Goal: Task Accomplishment & Management: Use online tool/utility

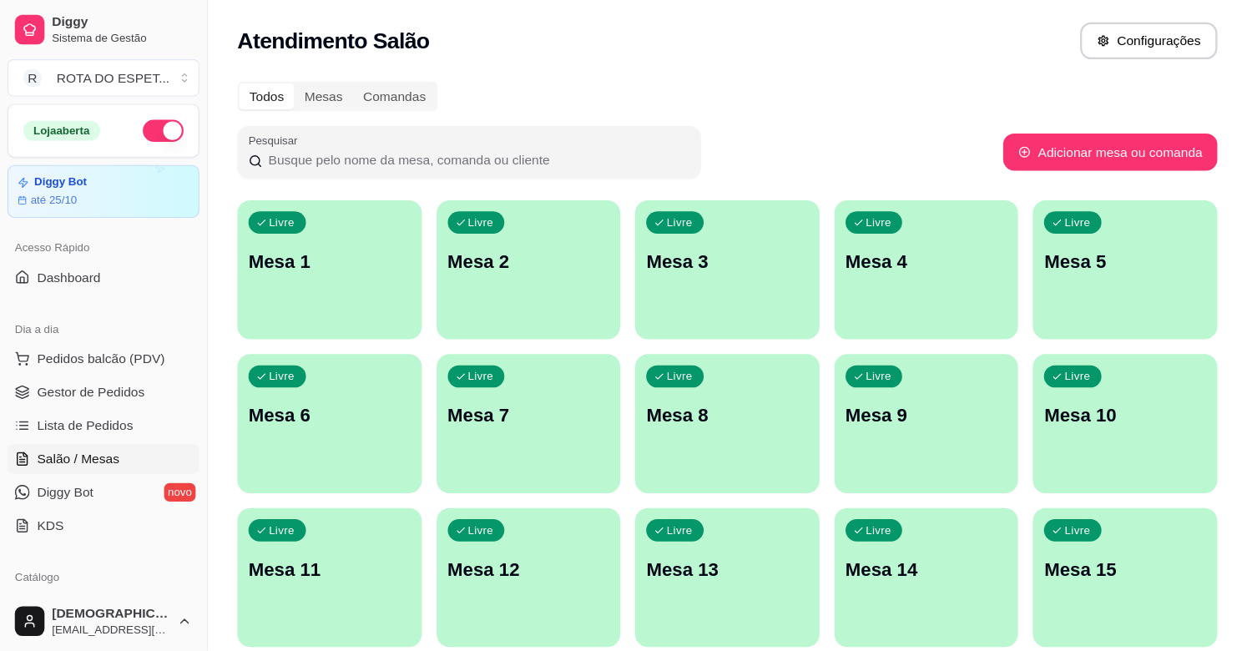
scroll to position [250, 0]
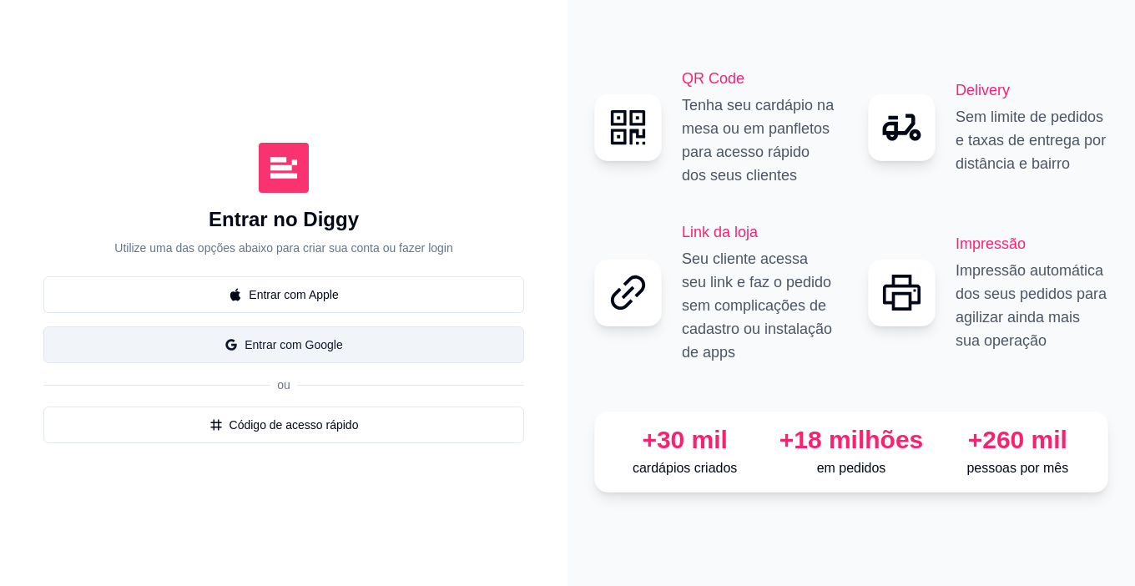
click at [324, 347] on button "Entrar com Google" at bounding box center [283, 344] width 481 height 37
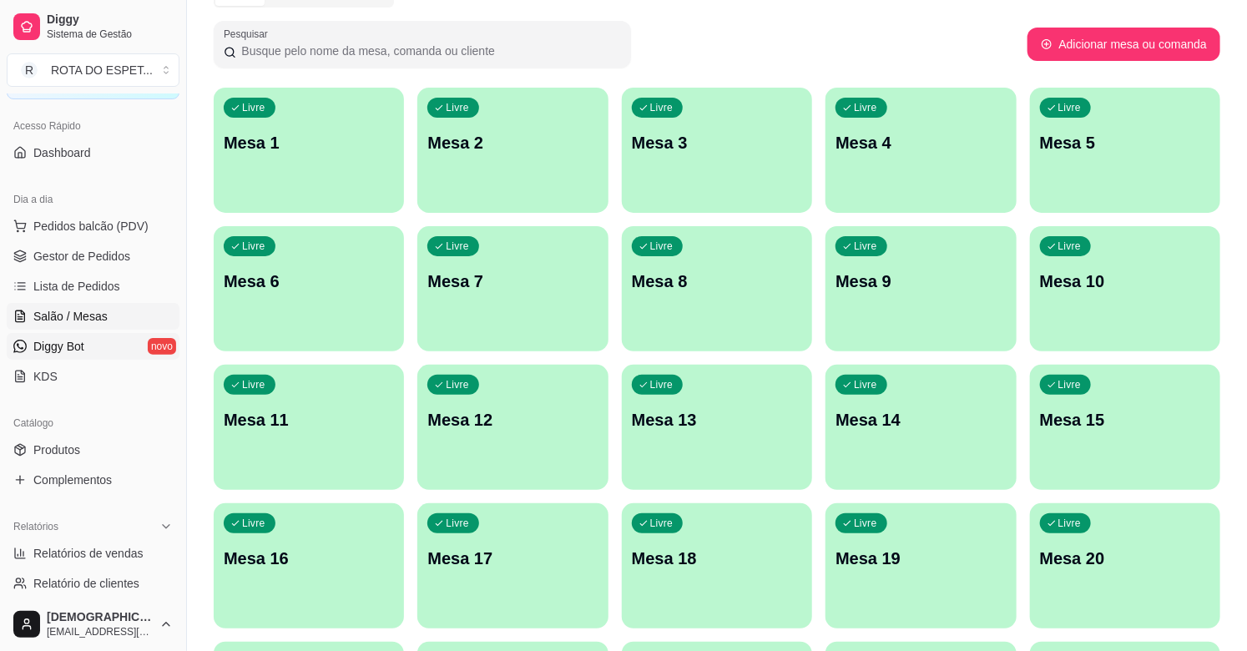
scroll to position [185, 0]
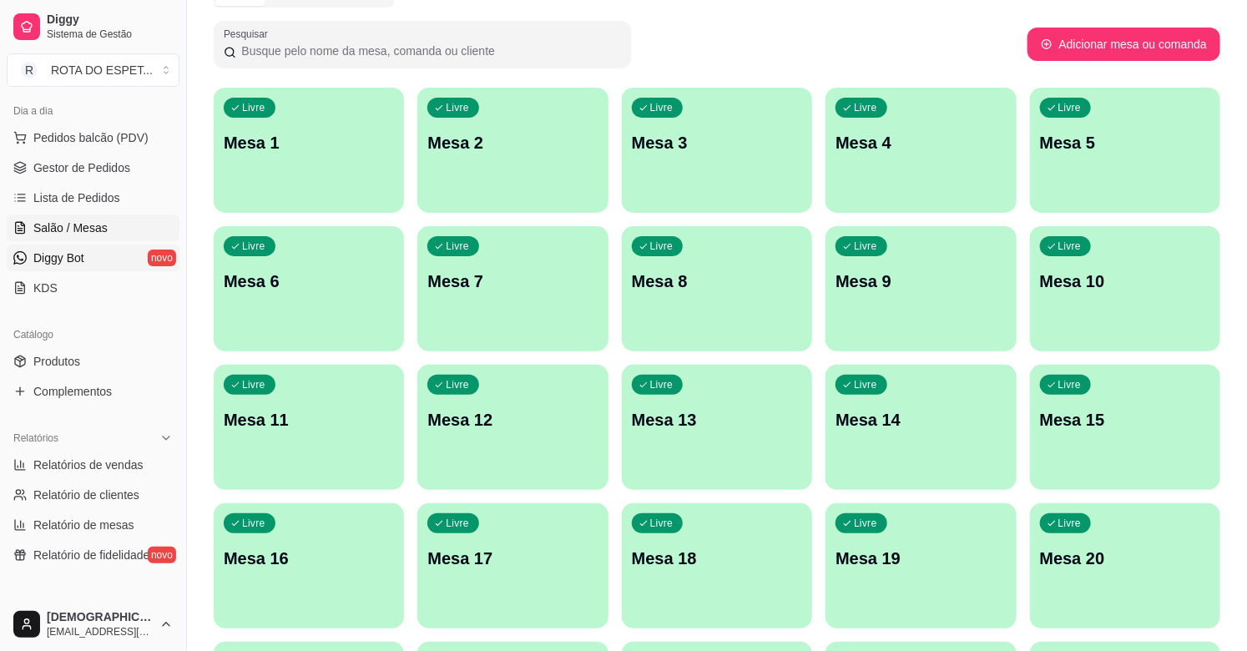
click at [85, 260] on link "Diggy Bot novo" at bounding box center [93, 258] width 173 height 27
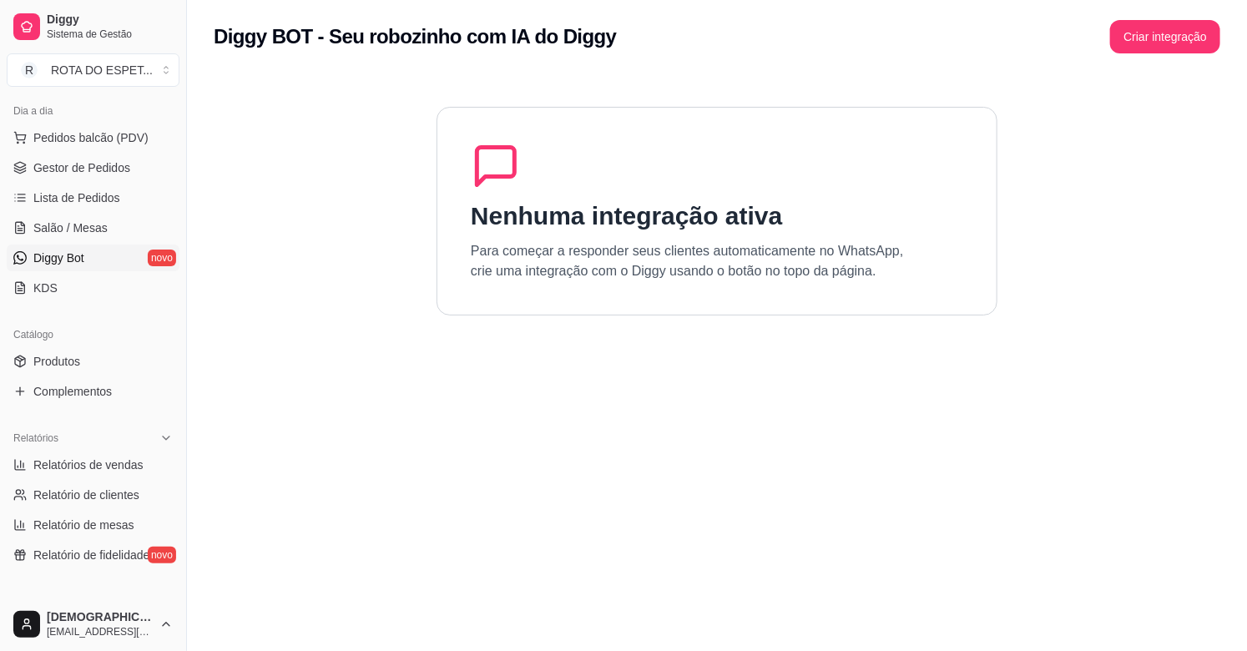
click at [1122, 27] on div "Diggy BOT - Seu robozinho com IA do Diggy Criar integração" at bounding box center [717, 31] width 1060 height 63
click at [1122, 33] on button "Criar integração" at bounding box center [1165, 36] width 110 height 33
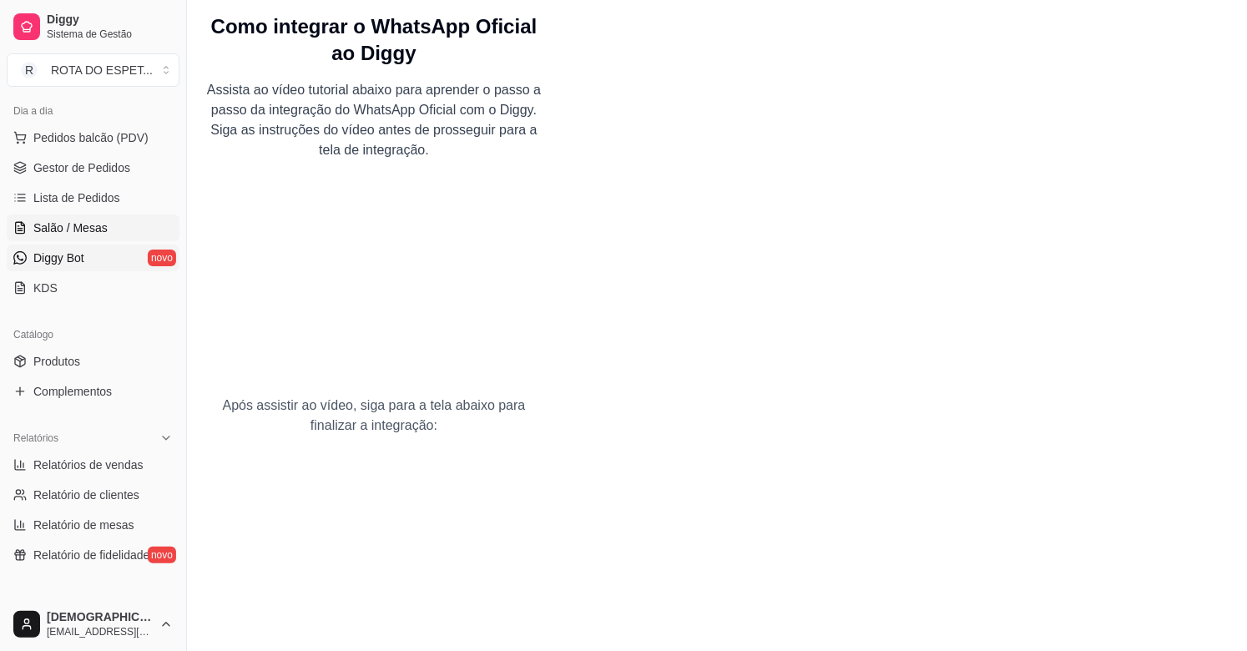
click at [63, 215] on link "Salão / Mesas" at bounding box center [93, 228] width 173 height 27
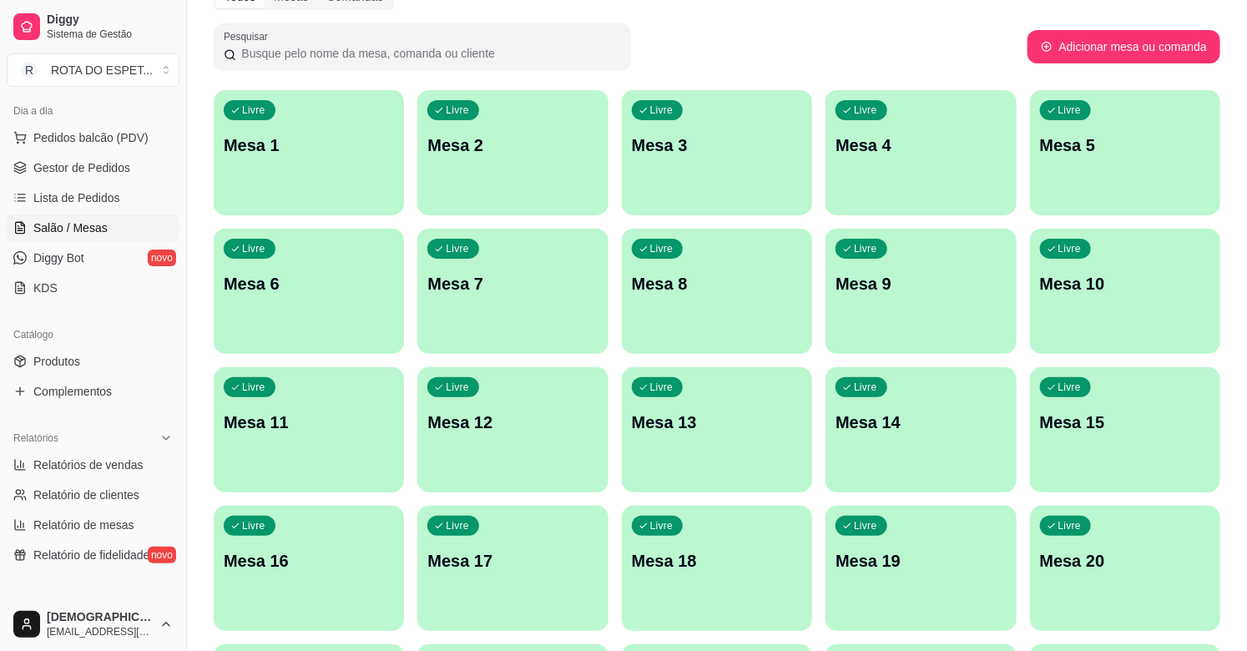
scroll to position [89, 0]
